Goal: Manage account settings

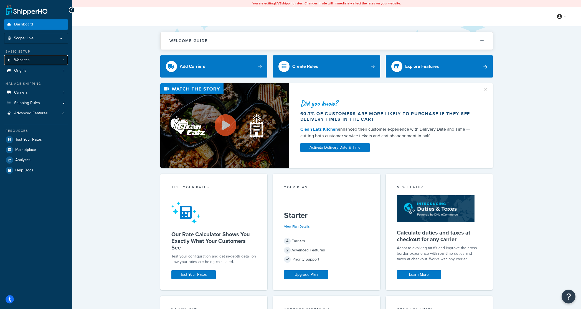
click at [28, 60] on span "Websites" at bounding box center [22, 60] width 16 height 5
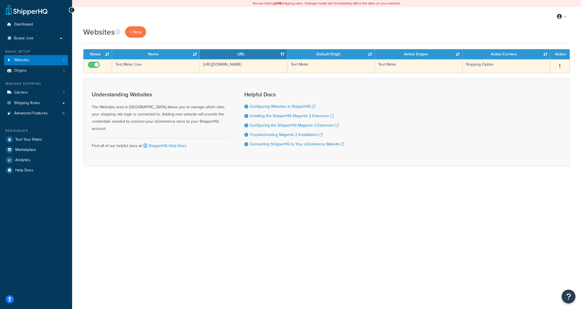
click at [559, 65] on icon "button" at bounding box center [559, 66] width 1 height 4
click at [546, 74] on link "Edit" at bounding box center [537, 77] width 44 height 11
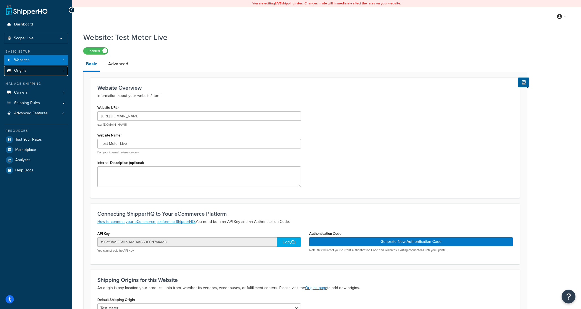
click at [54, 73] on link "Origins 1" at bounding box center [36, 71] width 64 height 10
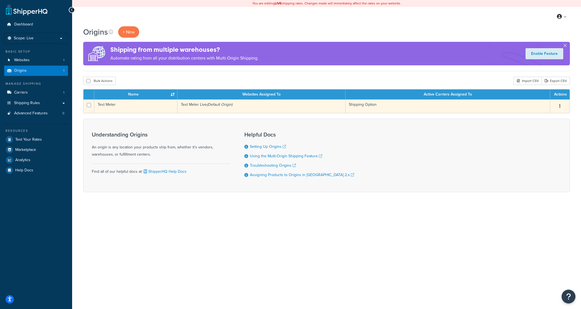
click at [560, 106] on button "button" at bounding box center [560, 106] width 8 height 9
click at [543, 116] on link "Edit" at bounding box center [541, 116] width 44 height 11
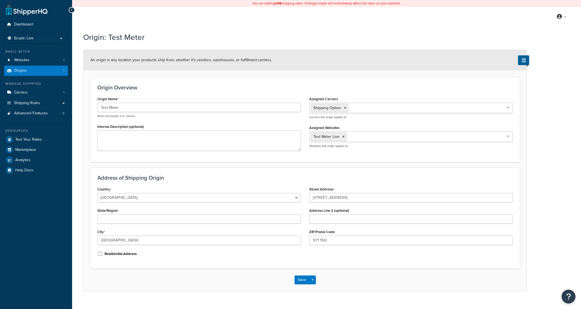
select select "1226"
click at [538, 38] on span "Billing" at bounding box center [535, 38] width 9 height 5
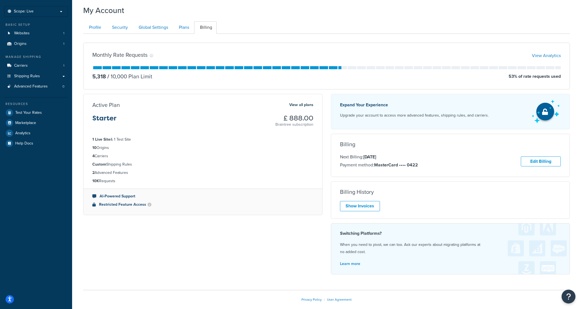
scroll to position [55, 0]
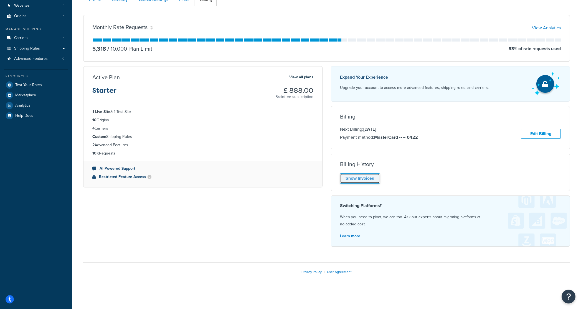
click at [368, 177] on link "Show Invoices" at bounding box center [360, 179] width 40 height 10
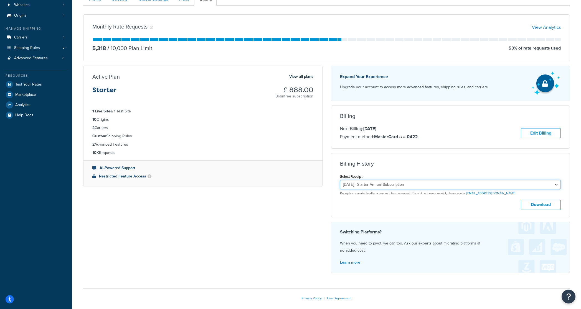
click at [481, 186] on select "[DATE] - Starter Annual Subscription [DATE] - Starter Annual Subscription [DATE…" at bounding box center [450, 184] width 221 height 9
click at [552, 205] on button "Download" at bounding box center [541, 205] width 40 height 10
